Goal: Communication & Community: Answer question/provide support

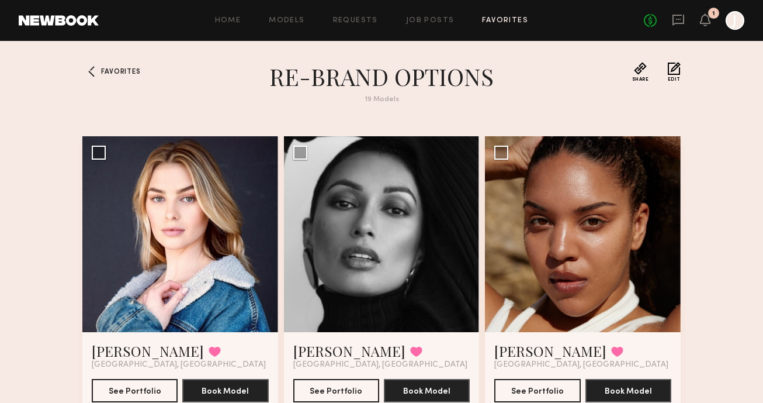
scroll to position [1792, 0]
click at [680, 17] on icon at bounding box center [678, 19] width 13 height 13
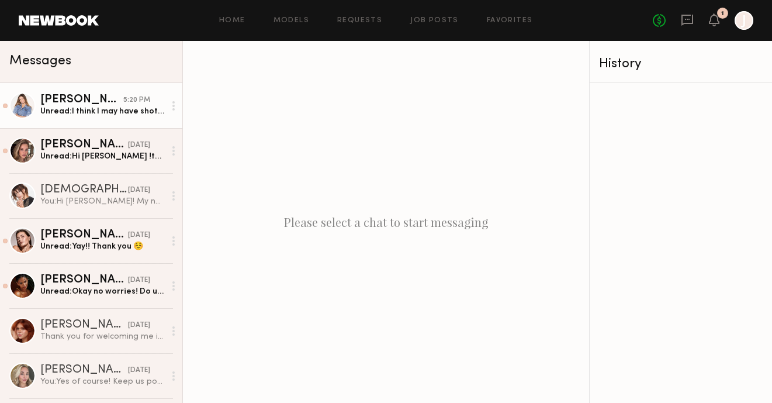
click at [66, 108] on div "Unread: I think I may have shot for Judy blue back in 2021. I can drop in for a…" at bounding box center [102, 111] width 124 height 11
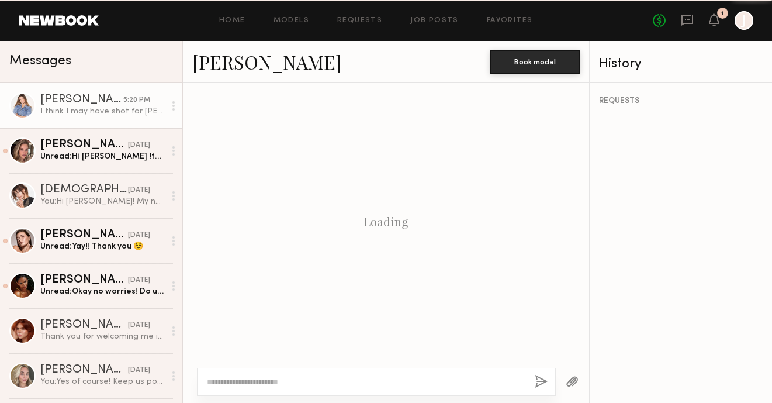
scroll to position [559, 0]
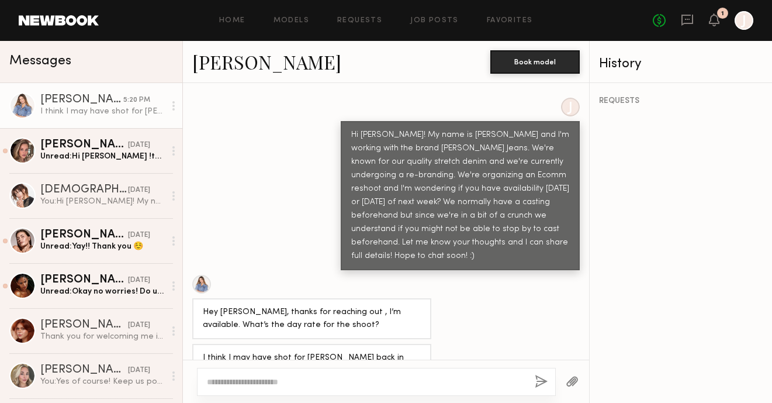
click at [401, 380] on textarea at bounding box center [366, 382] width 319 height 12
click at [219, 60] on link "Kyna L." at bounding box center [266, 61] width 149 height 25
click at [351, 385] on textarea at bounding box center [366, 382] width 319 height 12
click at [352, 385] on textarea at bounding box center [366, 382] width 319 height 12
type textarea "*"
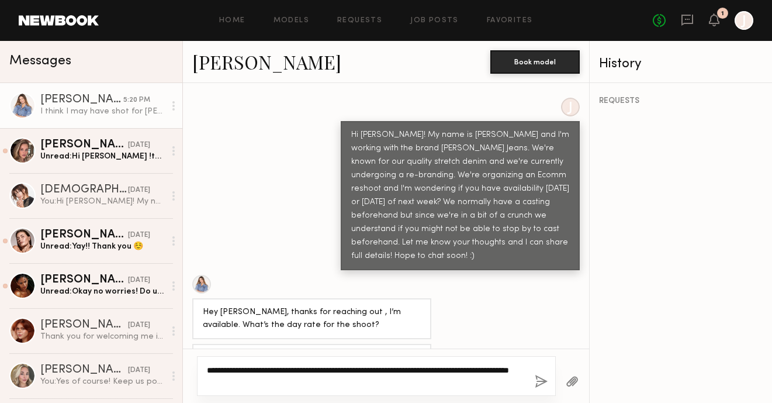
drag, startPoint x: 255, startPoint y: 380, endPoint x: 207, endPoint y: 382, distance: 47.9
click at [207, 382] on textarea "**********" at bounding box center [366, 375] width 319 height 23
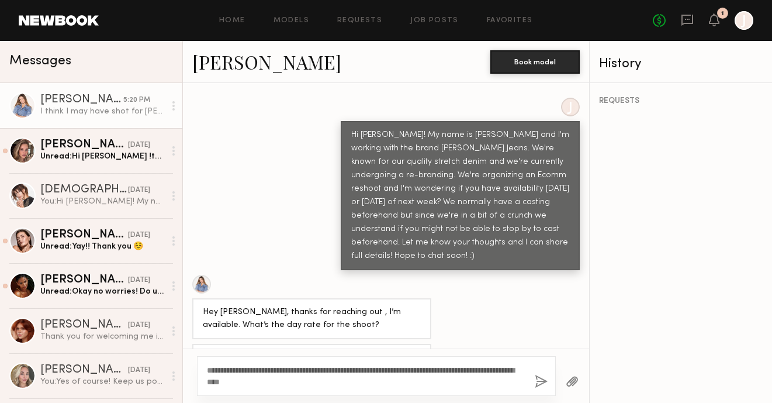
click at [658, 306] on div "REQUESTS" at bounding box center [681, 243] width 182 height 320
click at [646, 217] on div "REQUESTS" at bounding box center [681, 243] width 182 height 320
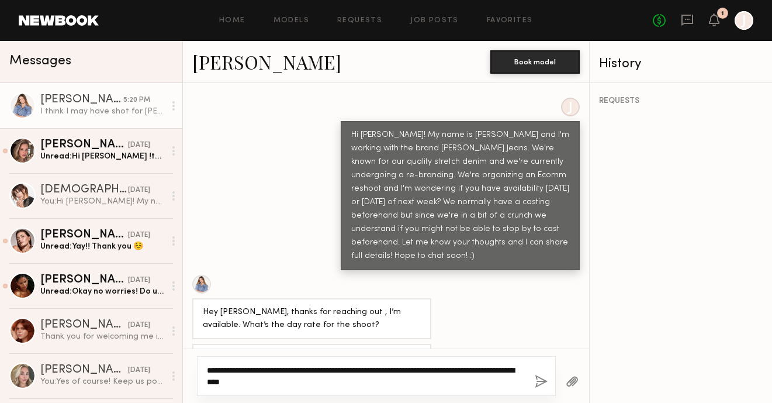
click at [359, 386] on textarea "**********" at bounding box center [366, 375] width 319 height 23
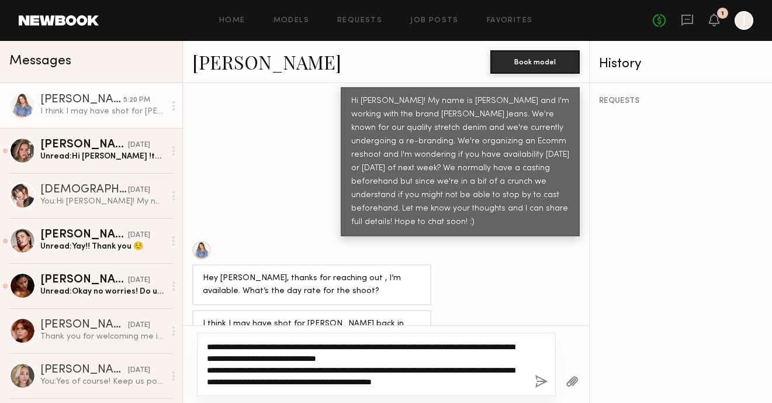
scroll to position [593, 0]
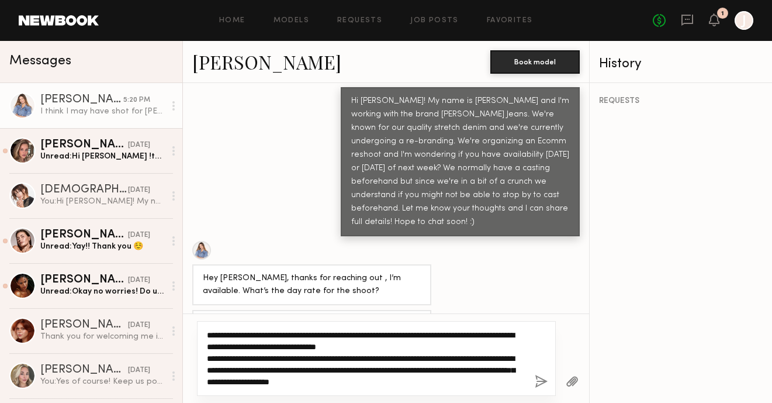
type textarea "**********"
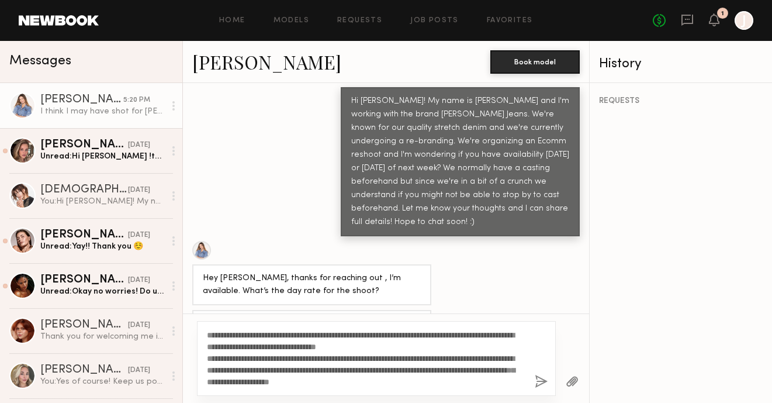
click at [536, 375] on button "button" at bounding box center [541, 382] width 13 height 15
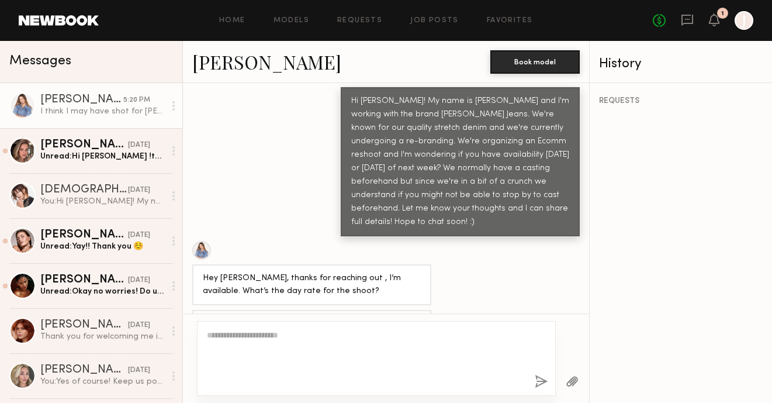
scroll to position [761, 0]
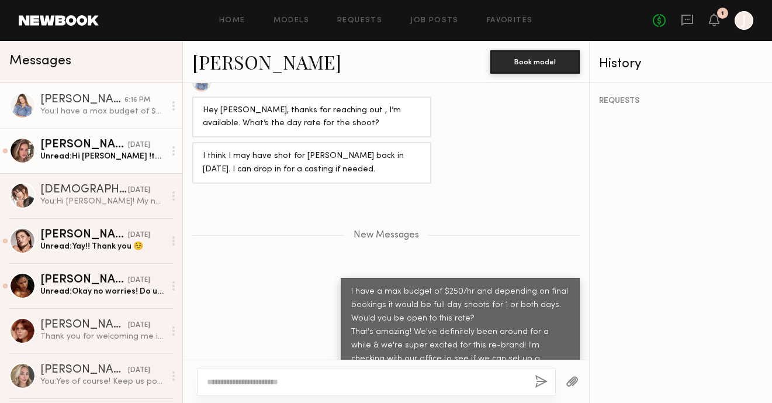
click at [67, 160] on div "Unread: Hi Nataly !thank you for reaching out ! I am available Thursday for sur…" at bounding box center [102, 156] width 124 height 11
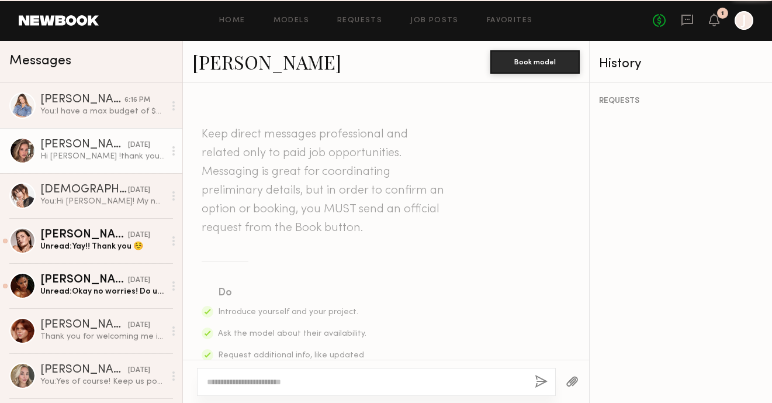
scroll to position [503, 0]
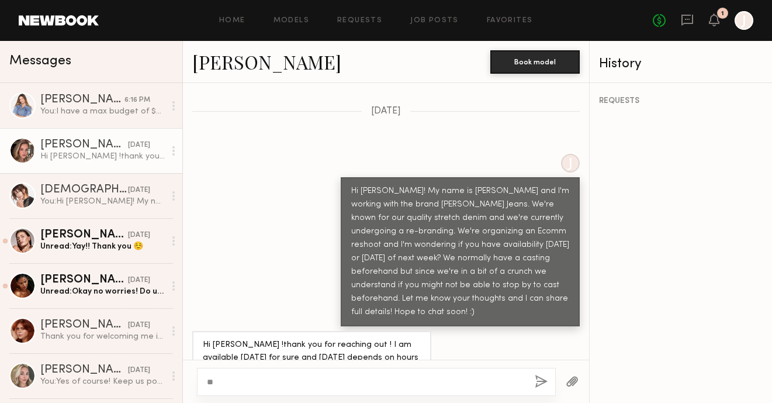
type textarea "*"
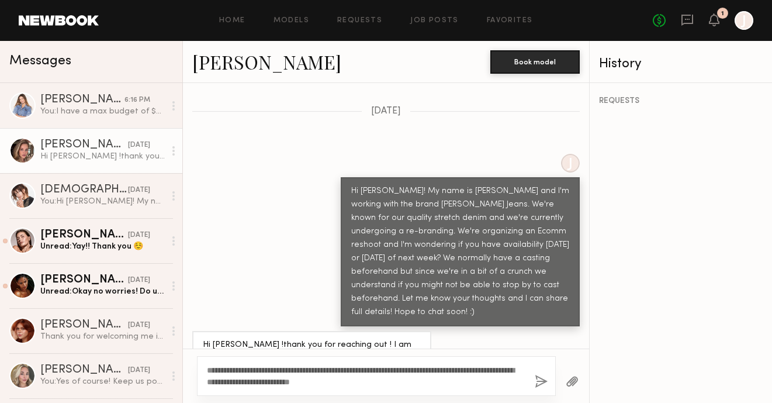
drag, startPoint x: 435, startPoint y: 383, endPoint x: 207, endPoint y: 378, distance: 228.0
click at [207, 378] on textarea "**********" at bounding box center [366, 375] width 319 height 23
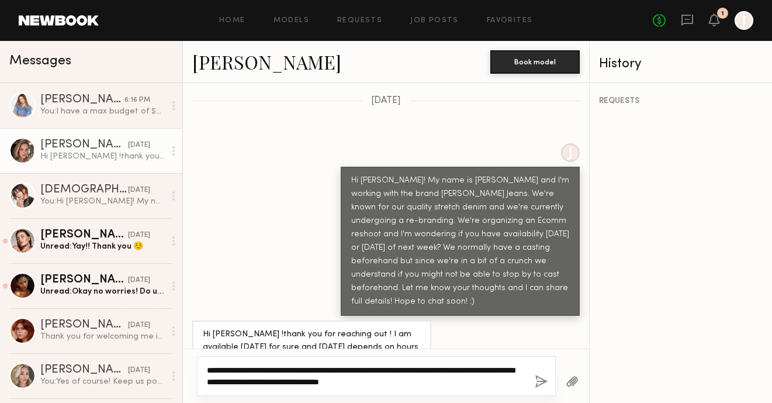
click at [445, 380] on textarea "**********" at bounding box center [366, 375] width 319 height 23
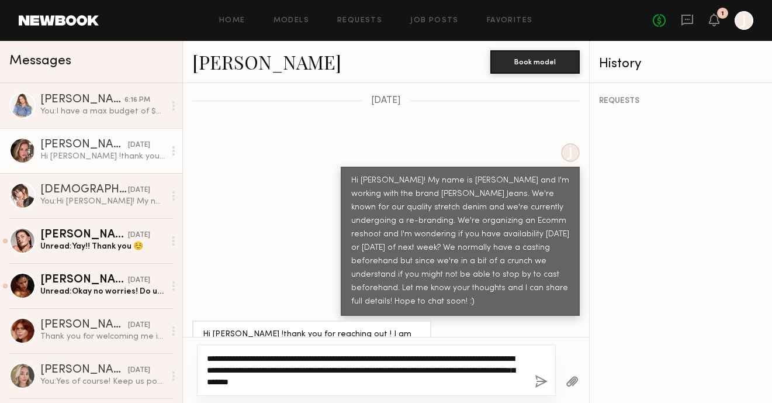
type textarea "**********"
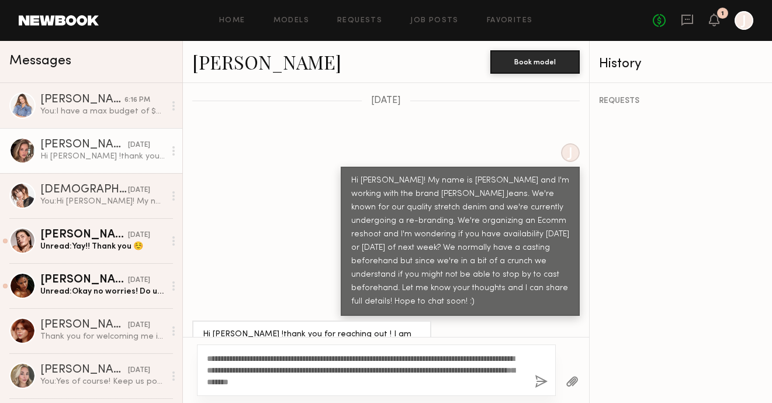
click at [542, 379] on button "button" at bounding box center [541, 382] width 13 height 15
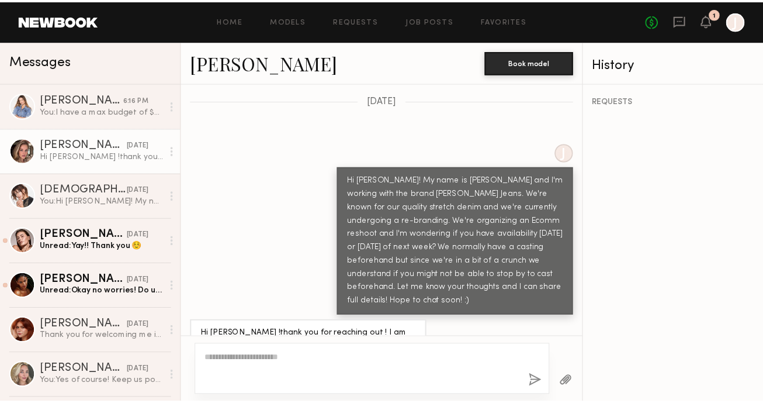
scroll to position [688, 0]
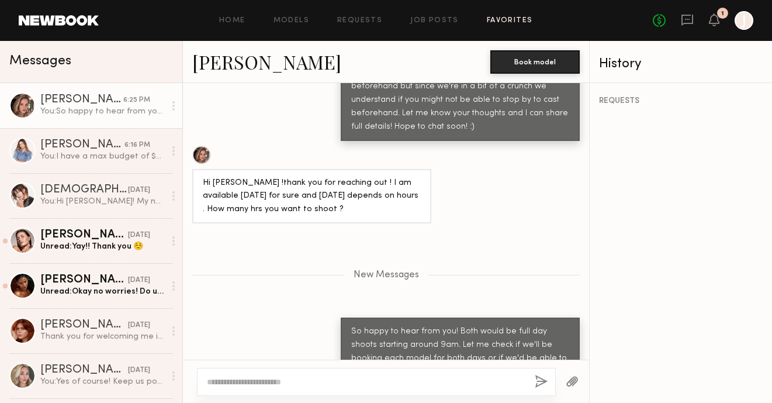
click at [508, 17] on link "Favorites" at bounding box center [510, 21] width 46 height 8
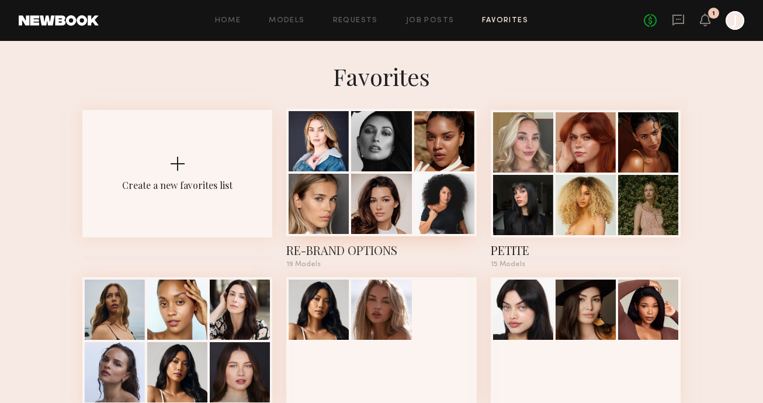
click at [413, 145] on div at bounding box center [381, 172] width 190 height 127
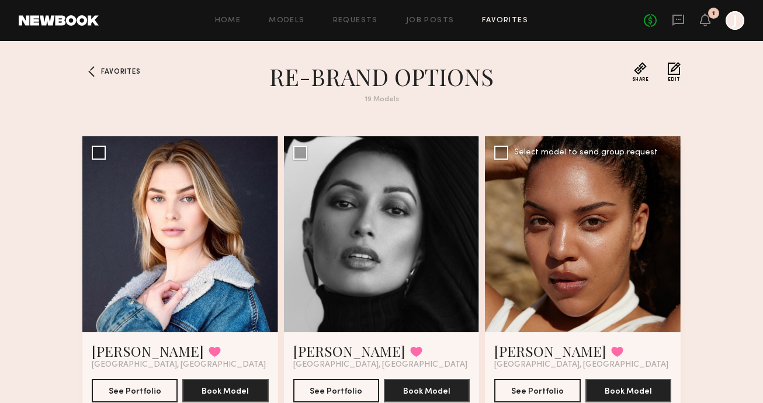
click at [612, 205] on div at bounding box center [583, 234] width 196 height 196
click at [579, 206] on div at bounding box center [583, 234] width 196 height 196
click at [525, 392] on button "See Portfolio" at bounding box center [537, 389] width 86 height 23
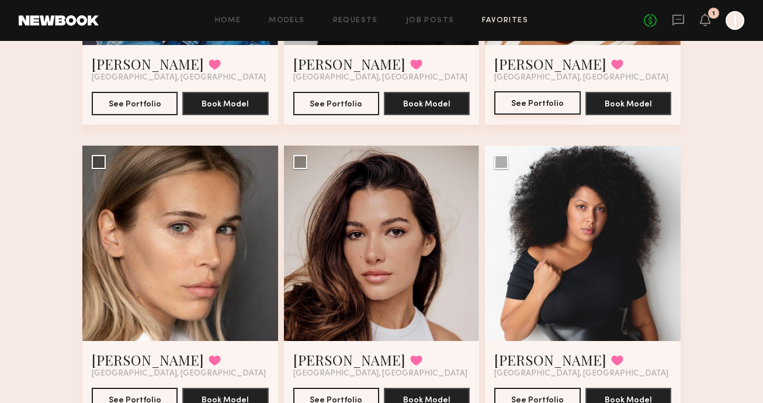
scroll to position [403, 0]
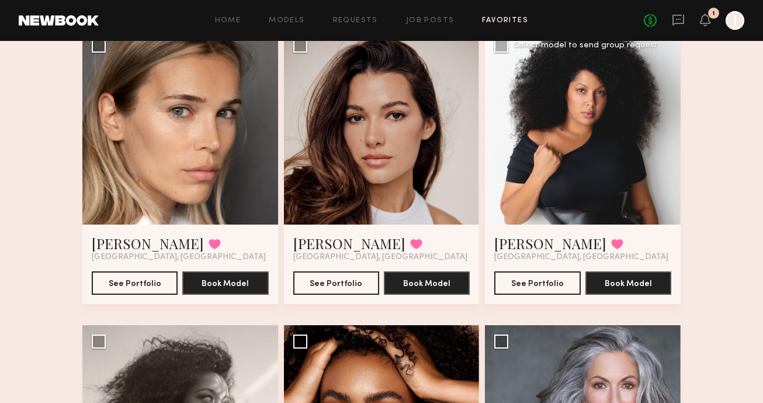
click at [583, 116] on div at bounding box center [583, 127] width 196 height 196
click at [529, 282] on button "See Portfolio" at bounding box center [537, 282] width 86 height 23
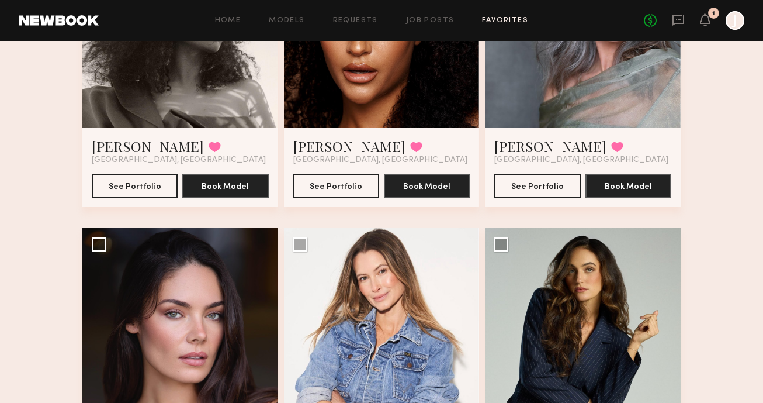
scroll to position [587, 0]
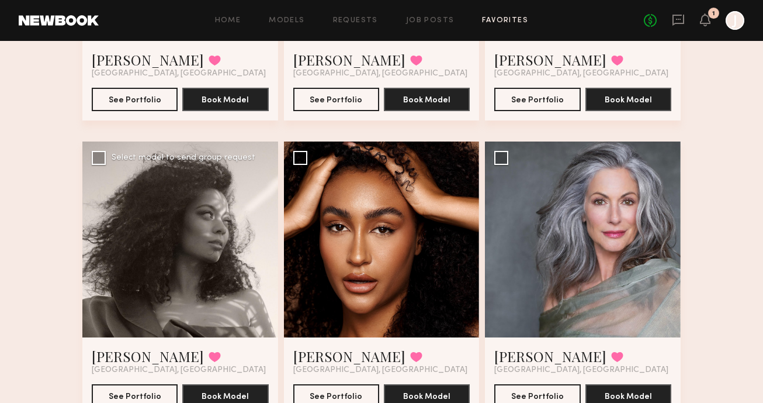
click at [185, 241] on div at bounding box center [180, 239] width 196 height 196
click at [185, 227] on div at bounding box center [180, 239] width 196 height 196
click at [144, 395] on button "See Portfolio" at bounding box center [135, 394] width 86 height 23
click at [681, 19] on icon at bounding box center [678, 19] width 5 height 1
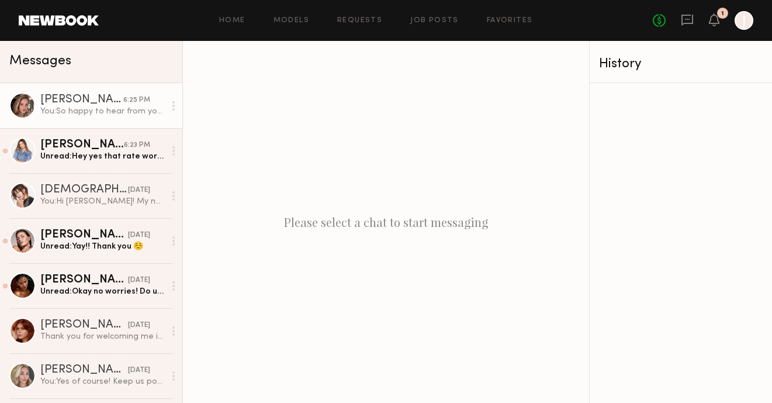
click at [95, 114] on div "You: So happy to hear from you! Both would be full day shoots starting around 9…" at bounding box center [102, 111] width 124 height 11
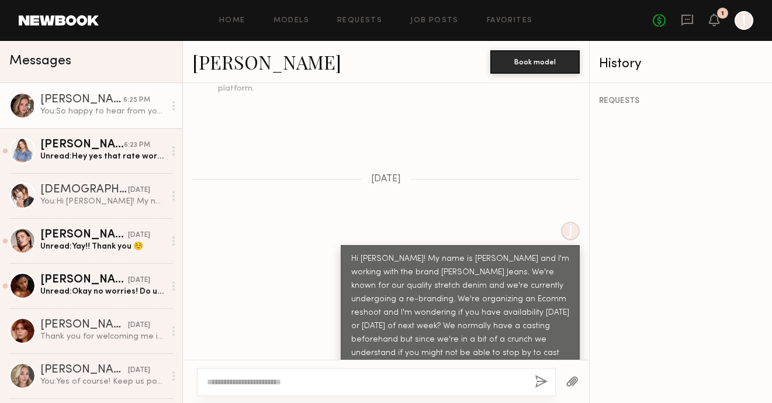
scroll to position [451, 0]
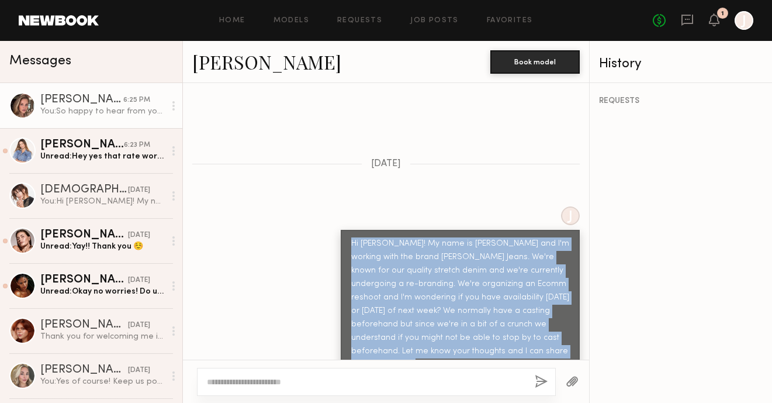
drag, startPoint x: 536, startPoint y: 335, endPoint x: 321, endPoint y: 216, distance: 245.6
click at [321, 216] on div "J Hi Masha! My name is Nataly and I'm working with the brand Judy Blue Jeans. W…" at bounding box center [386, 292] width 406 height 172
copy div "Hi Masha! My name is Nataly and I'm working with the brand Judy Blue Jeans. We'…"
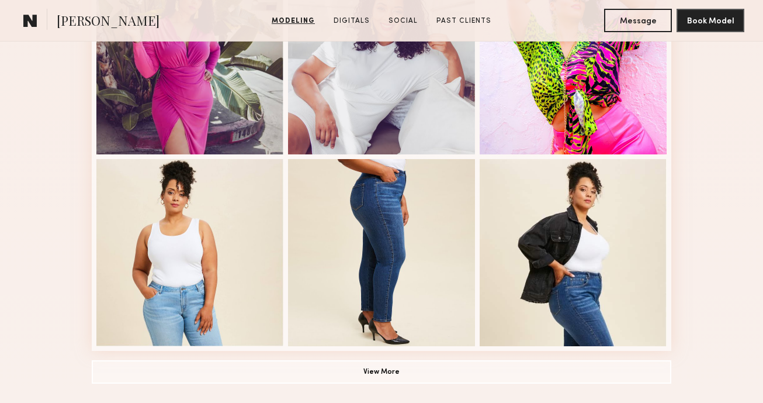
scroll to position [766, 0]
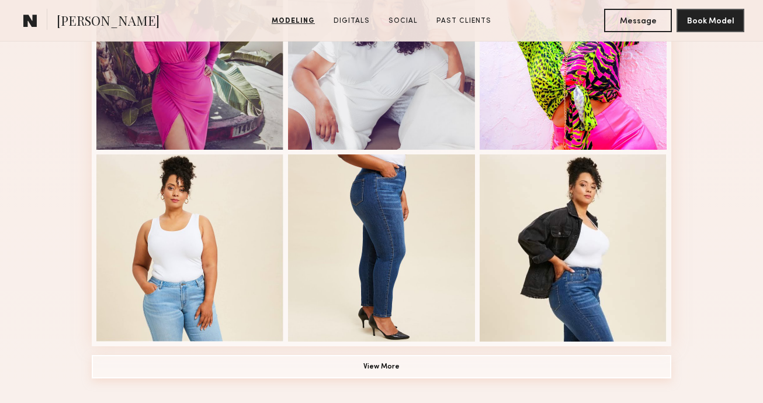
drag, startPoint x: 473, startPoint y: 365, endPoint x: 509, endPoint y: 348, distance: 39.5
click at [473, 365] on button "View More" at bounding box center [382, 366] width 580 height 23
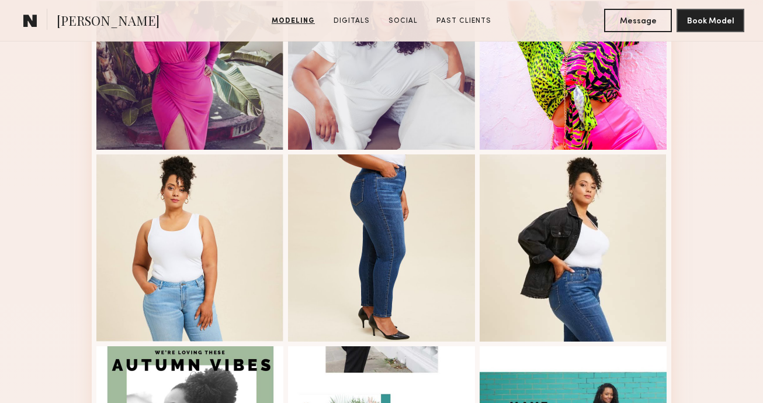
click at [700, 241] on div "Modeling Portfolio" at bounding box center [381, 227] width 763 height 1452
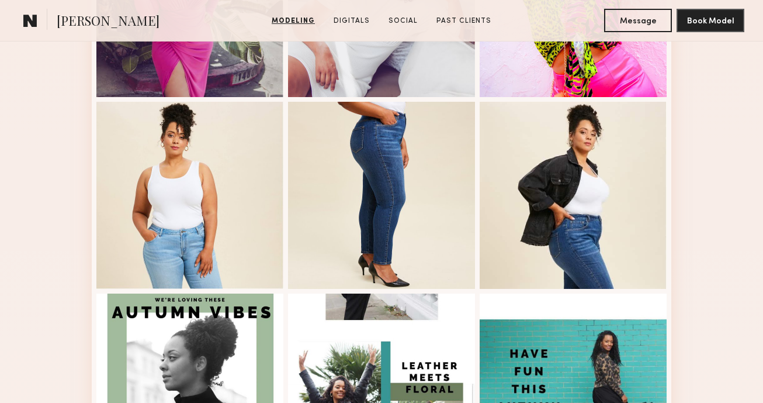
scroll to position [773, 0]
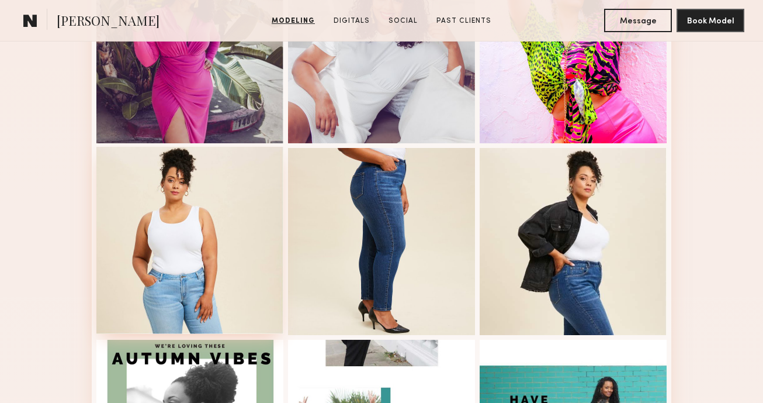
click at [203, 226] on div at bounding box center [189, 240] width 187 height 187
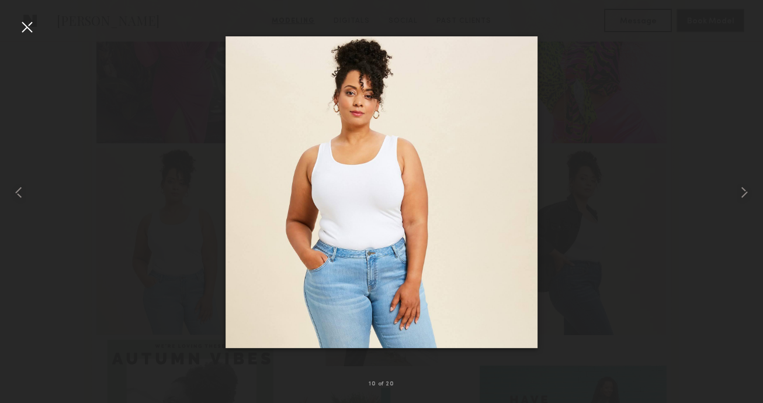
click at [30, 26] on div at bounding box center [27, 27] width 19 height 19
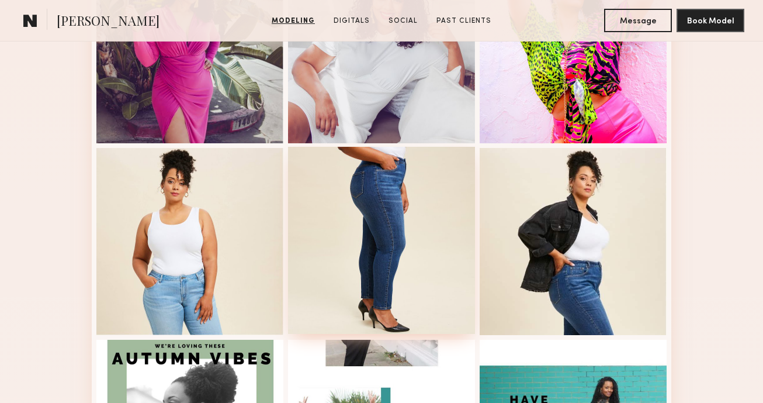
click at [403, 216] on div at bounding box center [381, 240] width 187 height 187
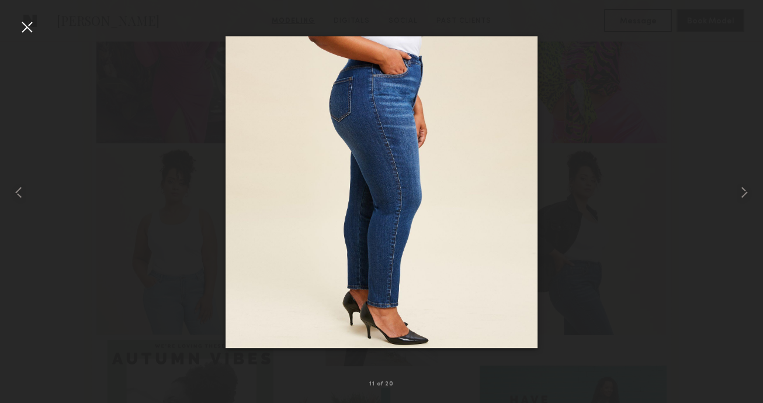
click at [113, 96] on div at bounding box center [381, 192] width 763 height 347
drag, startPoint x: 9, startPoint y: 18, endPoint x: 13, endPoint y: 27, distance: 10.5
click at [13, 27] on nb-gallery-light "11 of 20" at bounding box center [381, 201] width 763 height 403
click at [19, 29] on div at bounding box center [27, 27] width 19 height 19
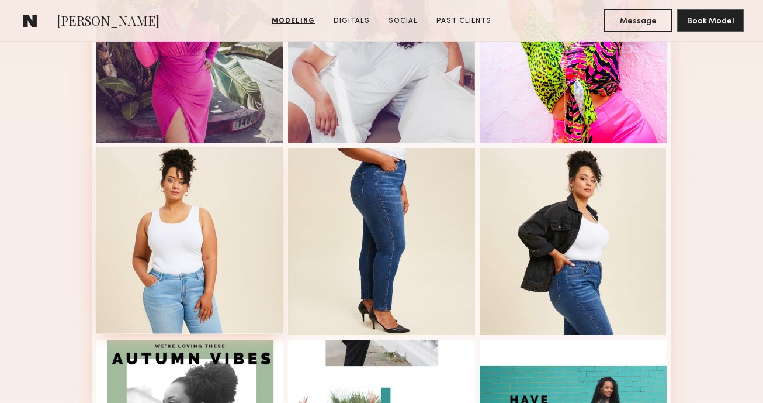
click at [213, 227] on div at bounding box center [189, 240] width 187 height 187
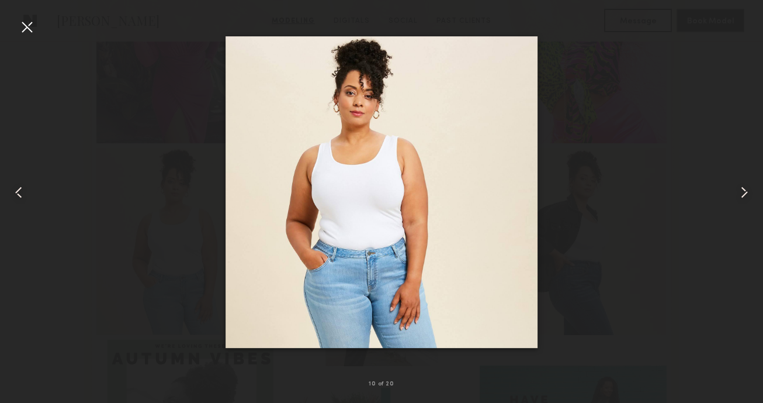
click at [30, 26] on div at bounding box center [27, 27] width 19 height 19
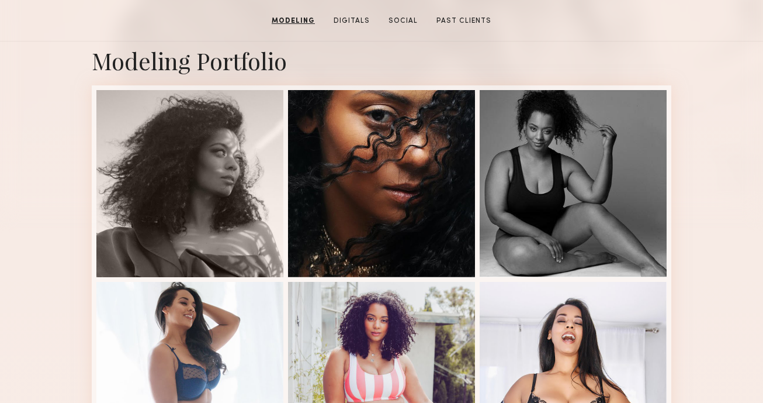
scroll to position [461, 0]
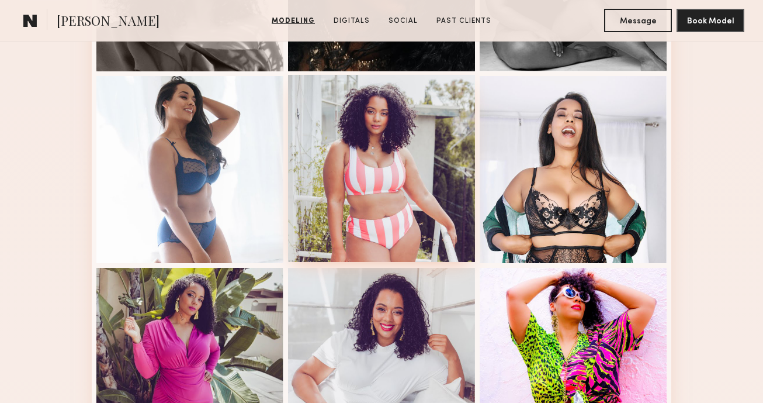
click at [372, 160] on div at bounding box center [381, 168] width 187 height 187
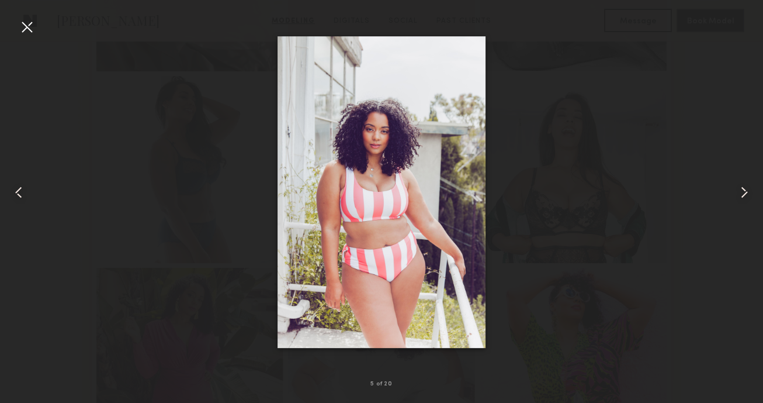
click at [602, 162] on div at bounding box center [381, 192] width 763 height 347
click at [700, 155] on div at bounding box center [381, 192] width 763 height 347
click at [33, 32] on div at bounding box center [27, 27] width 19 height 19
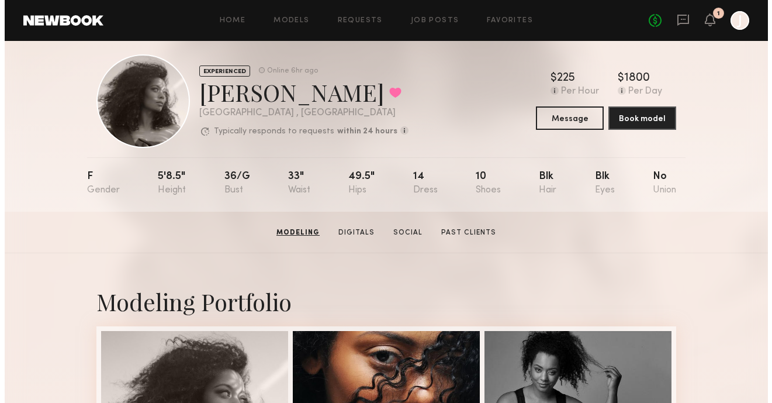
scroll to position [0, 0]
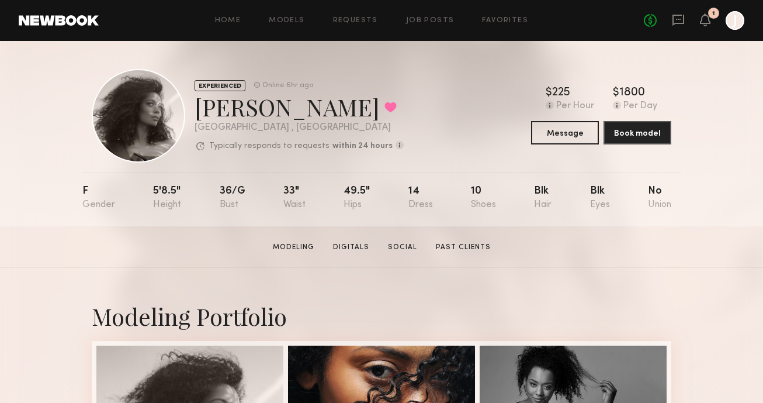
click at [718, 223] on div "EXPERIENCED Online 6hr ago [PERSON_NAME] Favorited [GEOGRAPHIC_DATA] , [GEOGRAP…" at bounding box center [381, 133] width 763 height 185
click at [548, 138] on button "Message" at bounding box center [565, 131] width 68 height 23
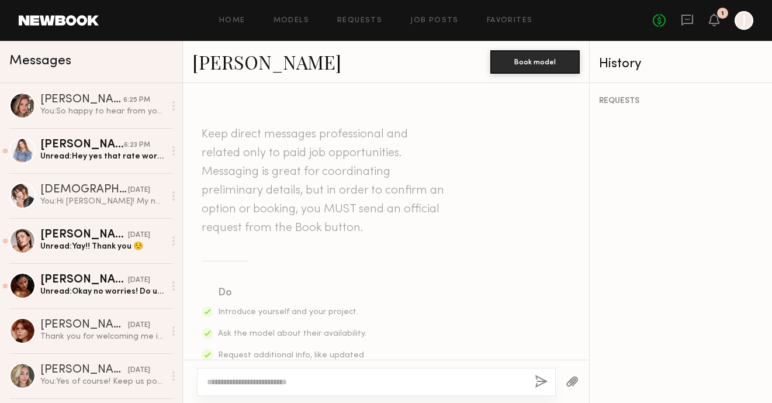
click at [352, 389] on div at bounding box center [376, 382] width 359 height 28
click at [356, 381] on textarea at bounding box center [366, 382] width 319 height 12
paste textarea "**********"
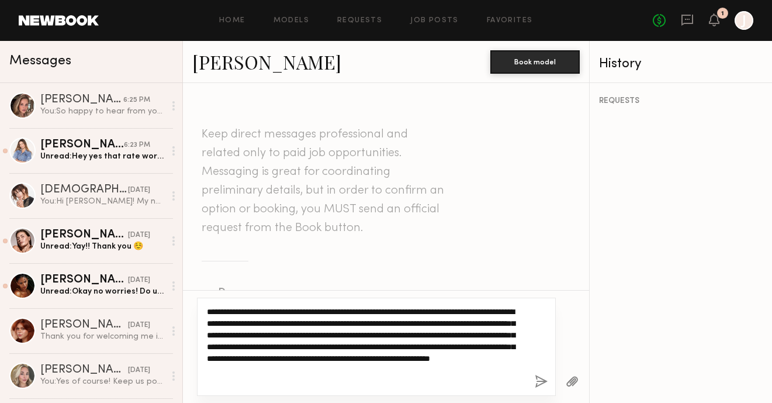
click at [231, 310] on textarea "**********" at bounding box center [366, 347] width 319 height 82
click at [232, 310] on textarea "**********" at bounding box center [366, 347] width 319 height 82
click at [290, 380] on textarea "**********" at bounding box center [366, 347] width 319 height 82
type textarea "**********"
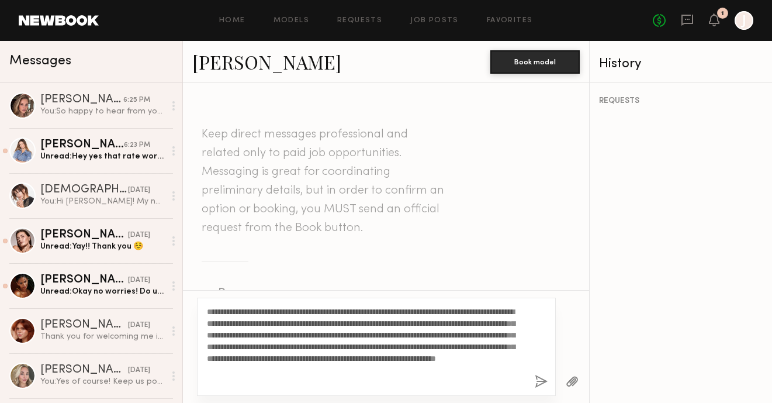
click at [538, 385] on button "button" at bounding box center [541, 382] width 13 height 15
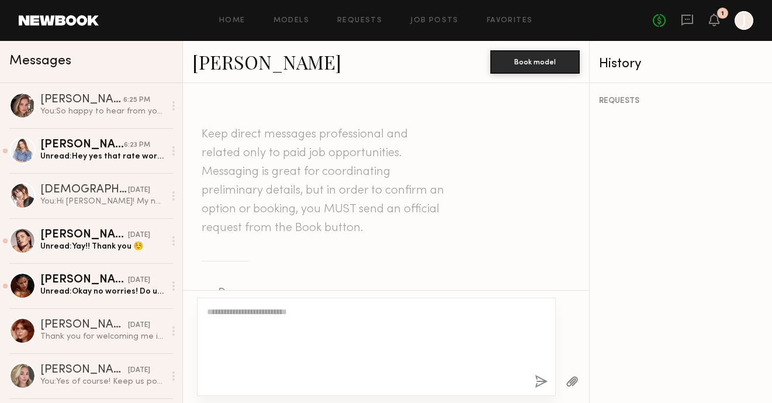
scroll to position [444, 0]
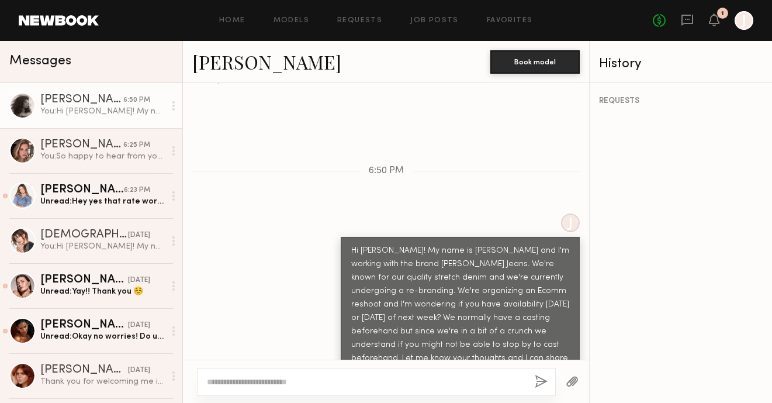
click at [261, 68] on link "[PERSON_NAME]" at bounding box center [266, 61] width 149 height 25
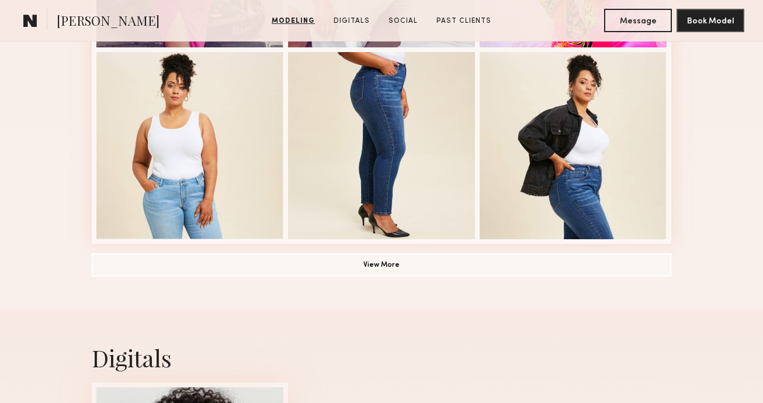
scroll to position [930, 0]
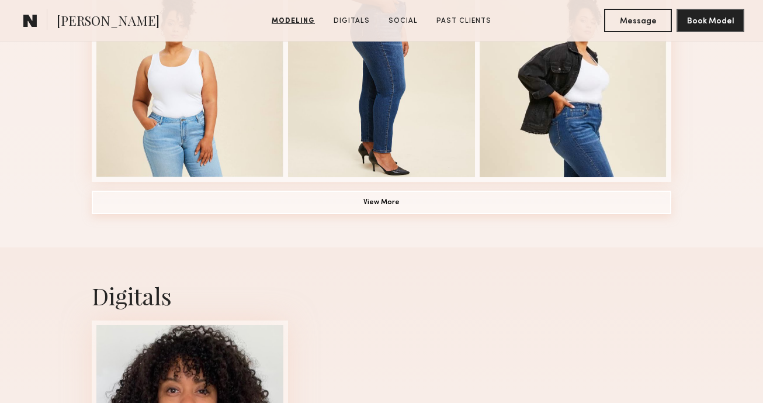
click at [572, 208] on button "View More" at bounding box center [382, 202] width 580 height 23
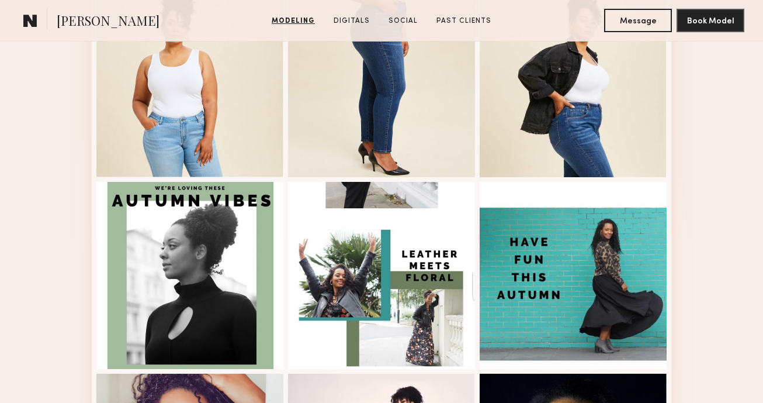
click at [731, 207] on div "Modeling Portfolio" at bounding box center [381, 63] width 763 height 1452
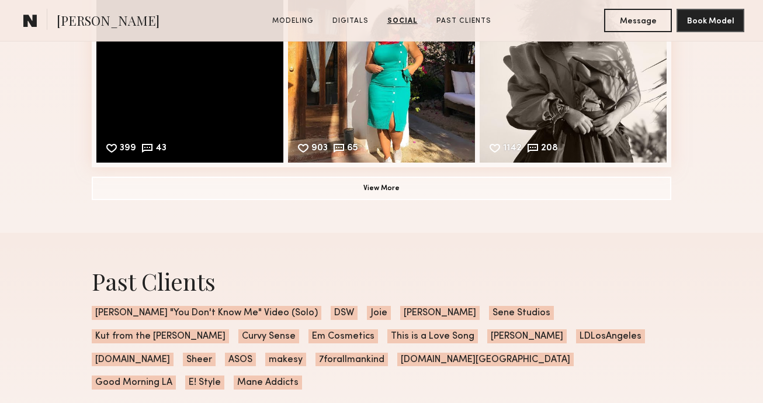
scroll to position [2327, 0]
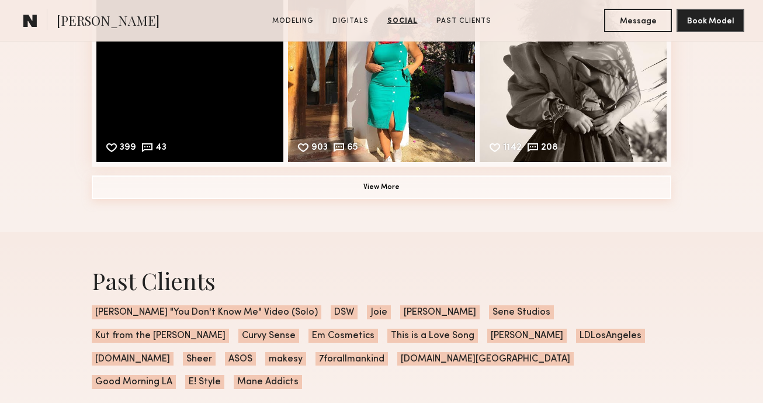
click at [535, 188] on button "View More" at bounding box center [382, 186] width 580 height 23
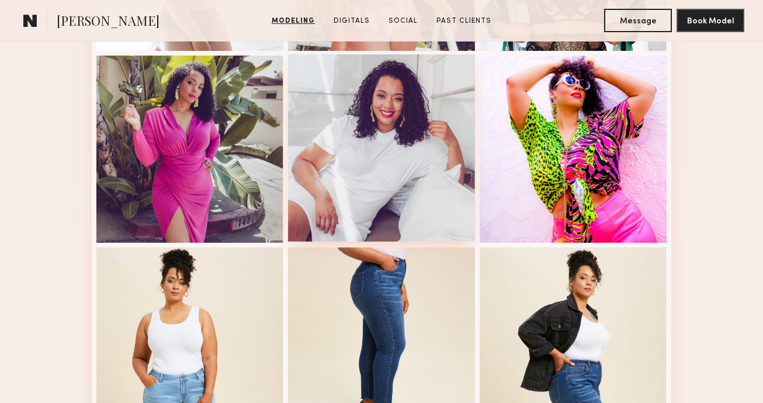
scroll to position [676, 0]
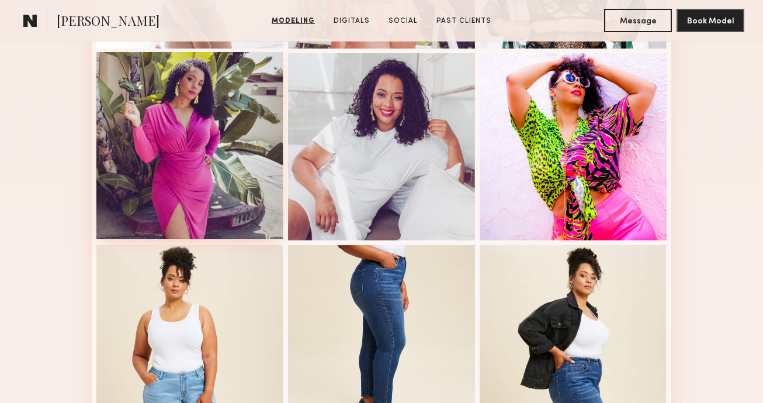
click at [200, 79] on div at bounding box center [189, 145] width 187 height 187
